Goal: Check status: Check status

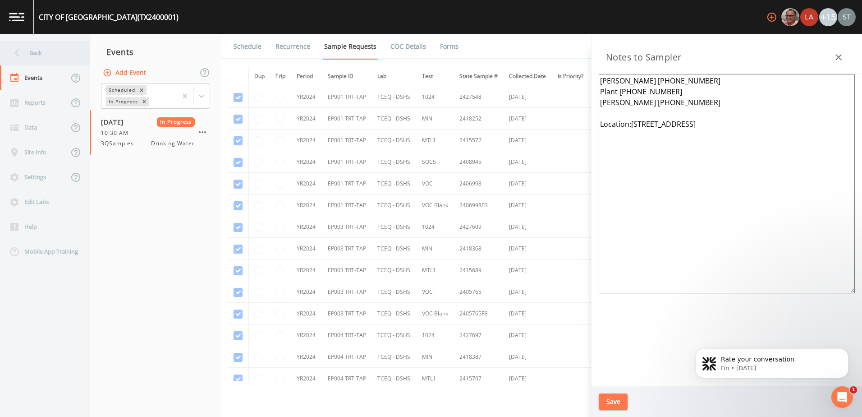
click at [37, 46] on div "Back" at bounding box center [40, 53] width 81 height 25
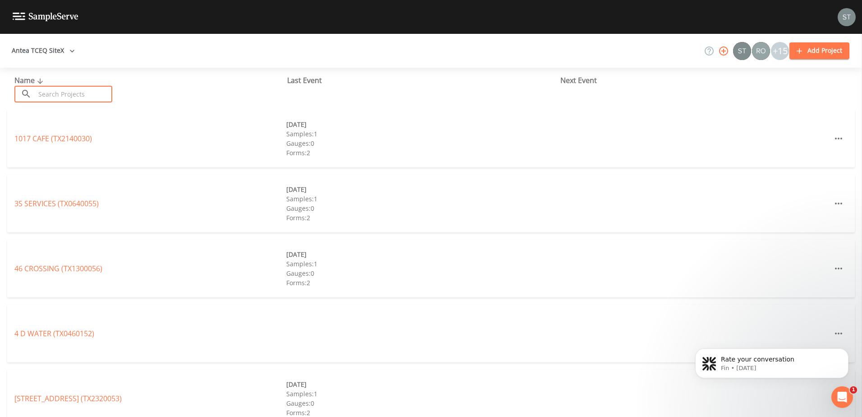
click at [47, 95] on input "text" at bounding box center [73, 94] width 77 height 17
click at [52, 95] on input "text" at bounding box center [73, 94] width 77 height 17
paste input "TX1780061"
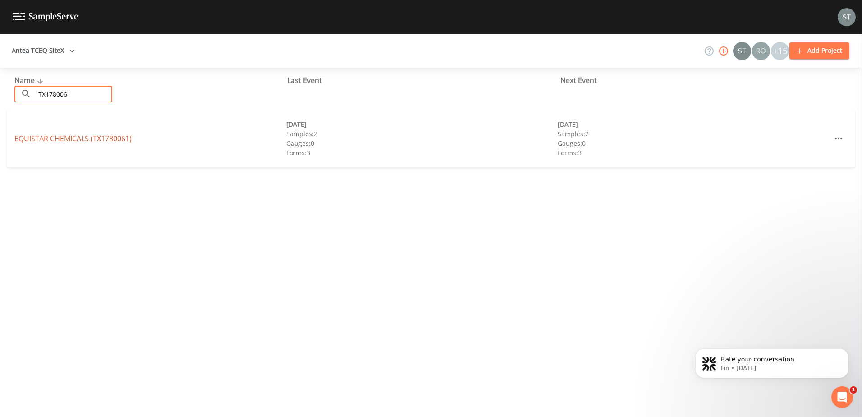
type input "TX1780061"
click at [59, 140] on link "EQUISTAR CHEMICALS (TX1780061)" at bounding box center [72, 138] width 117 height 10
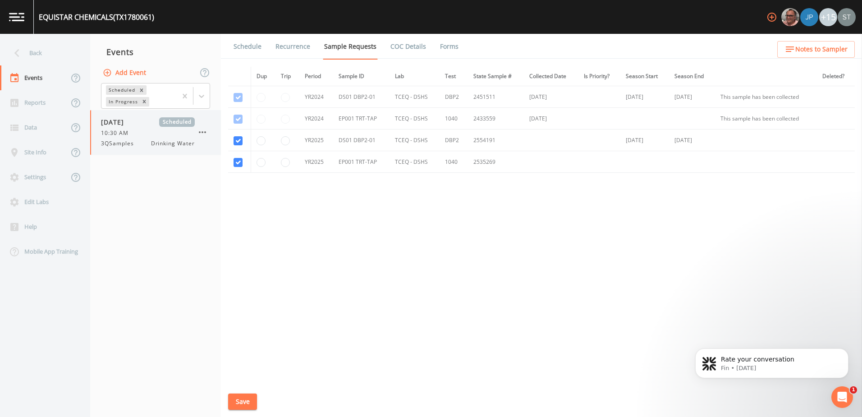
click at [142, 144] on div "3QSamples Drinking Water" at bounding box center [148, 143] width 94 height 8
click at [448, 45] on link "Forms" at bounding box center [449, 46] width 21 height 25
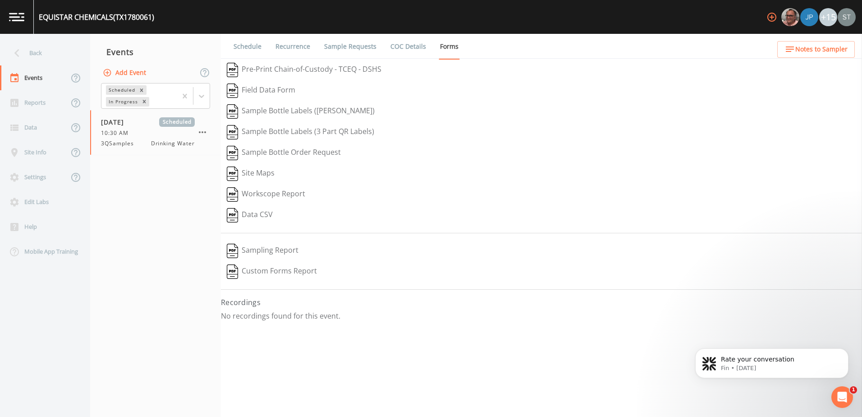
click at [250, 47] on link "Schedule" at bounding box center [247, 46] width 31 height 25
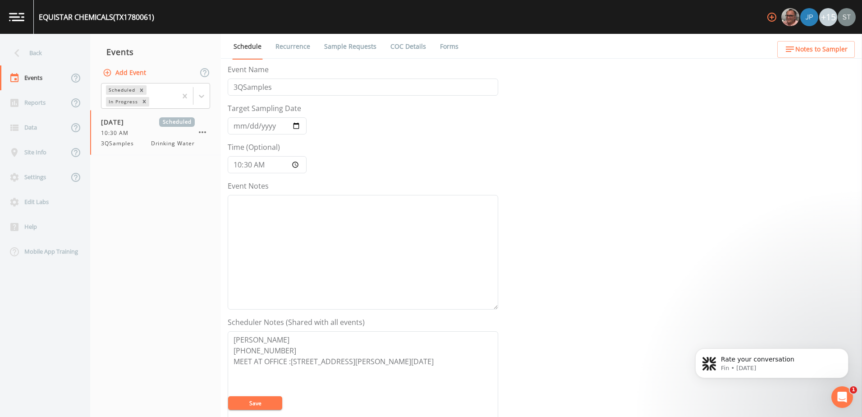
drag, startPoint x: 130, startPoint y: 243, endPoint x: 141, endPoint y: 242, distance: 10.8
click at [130, 243] on nav "Events Add Event Scheduled In Progress 10/01/2025 Scheduled 10:30 AM 3QSamples …" at bounding box center [155, 225] width 131 height 383
click at [798, 41] on button "Notes to Sampler" at bounding box center [816, 49] width 78 height 17
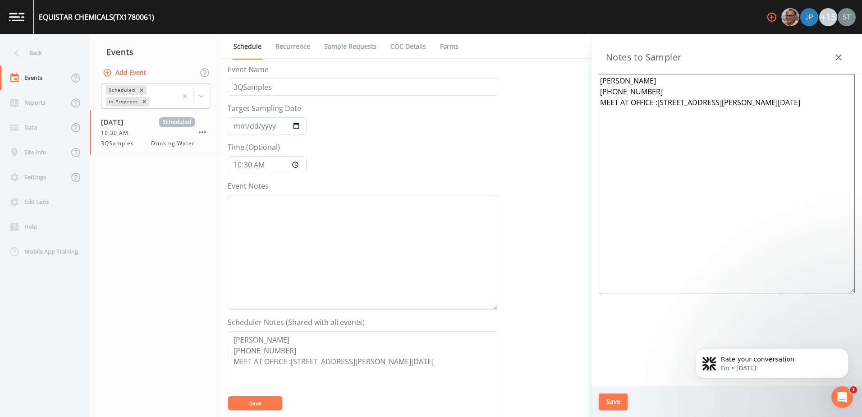
click at [798, 41] on div "Notes to Sampler" at bounding box center [727, 54] width 271 height 40
click at [120, 97] on icon at bounding box center [114, 101] width 9 height 9
click at [181, 114] on div "Completed" at bounding box center [155, 110] width 109 height 8
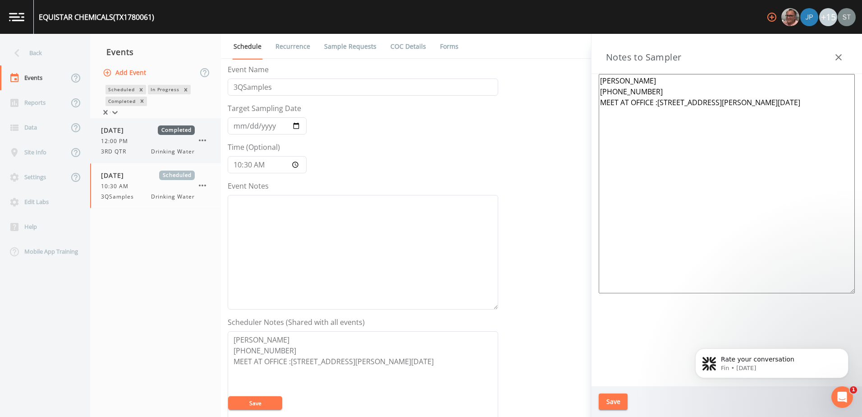
click at [141, 152] on div "3RD QTR Drinking Water" at bounding box center [148, 151] width 94 height 8
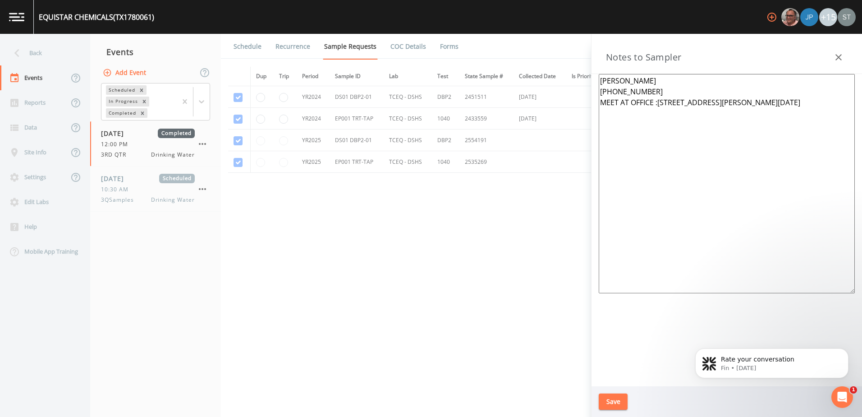
click at [247, 44] on link "Schedule" at bounding box center [247, 46] width 31 height 25
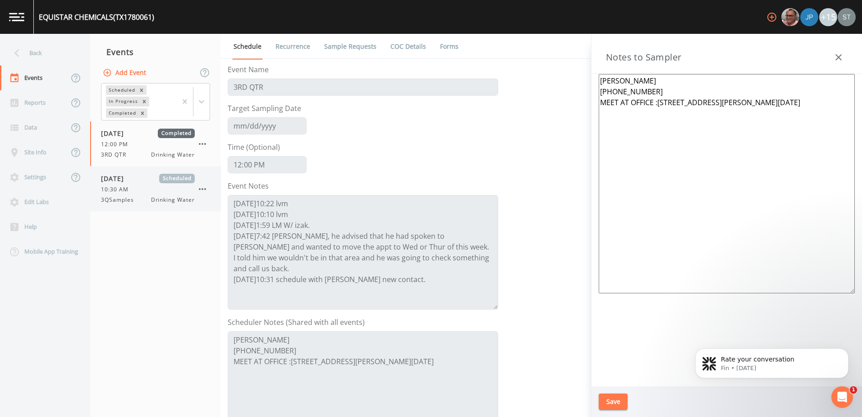
click at [154, 202] on span "Drinking Water" at bounding box center [173, 200] width 44 height 8
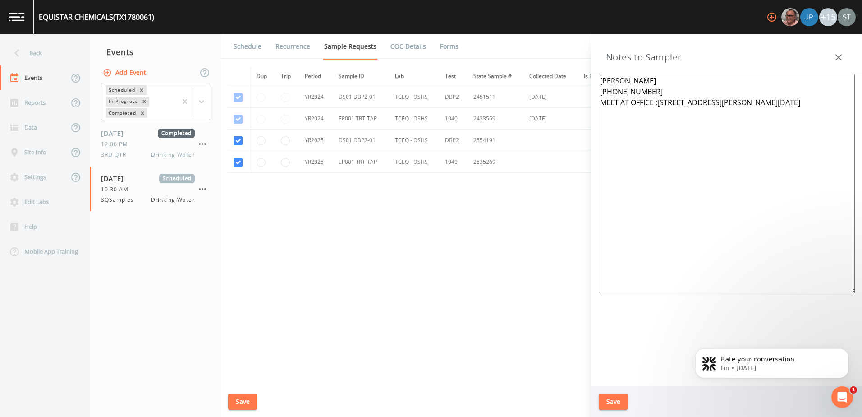
click at [238, 50] on link "Schedule" at bounding box center [247, 46] width 31 height 25
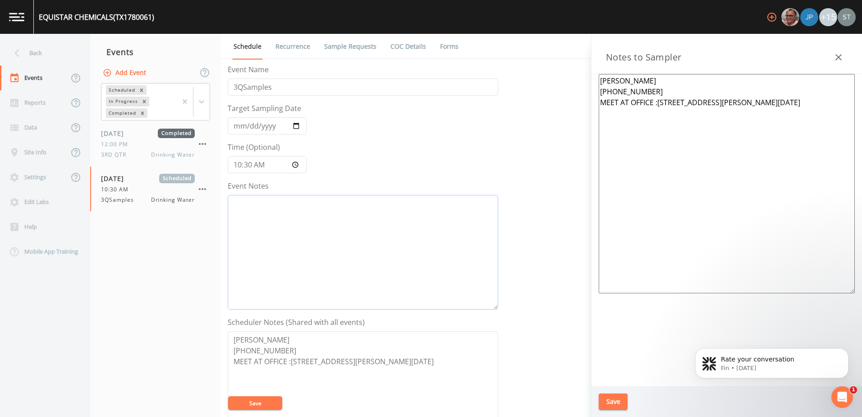
click at [319, 268] on textarea "Event Notes" at bounding box center [363, 252] width 271 height 115
